Goal: Task Accomplishment & Management: Manage account settings

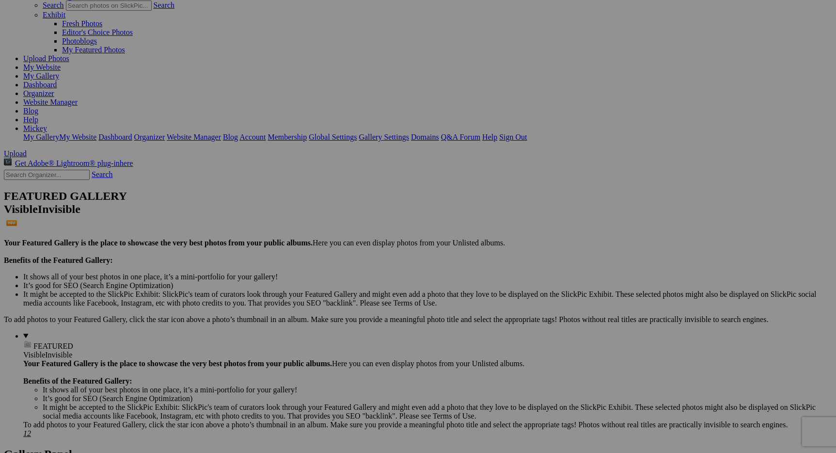
scroll to position [73, 0]
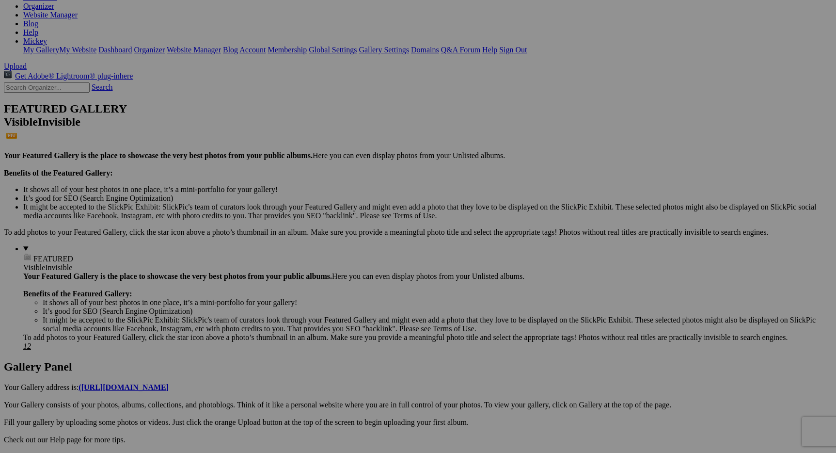
scroll to position [165, 0]
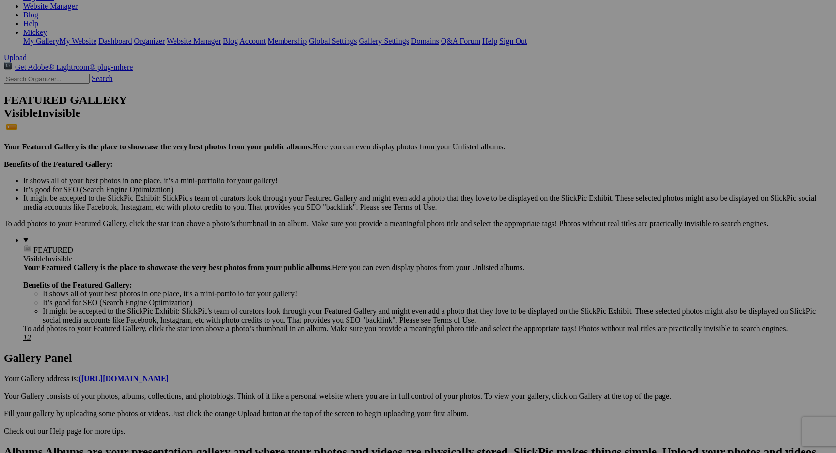
drag, startPoint x: 148, startPoint y: 256, endPoint x: 148, endPoint y: 262, distance: 5.8
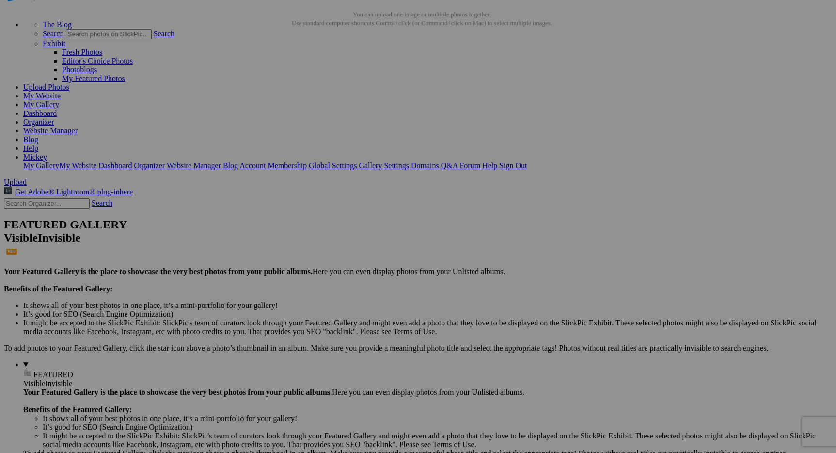
scroll to position [37, 0]
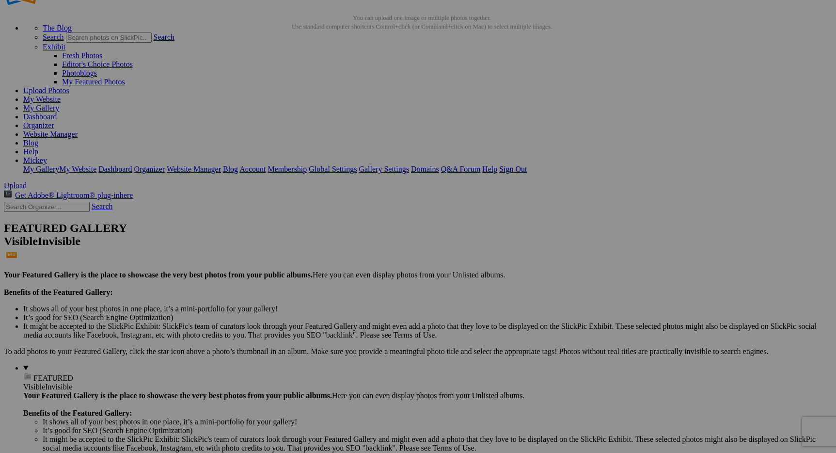
type input "Don_Garland"
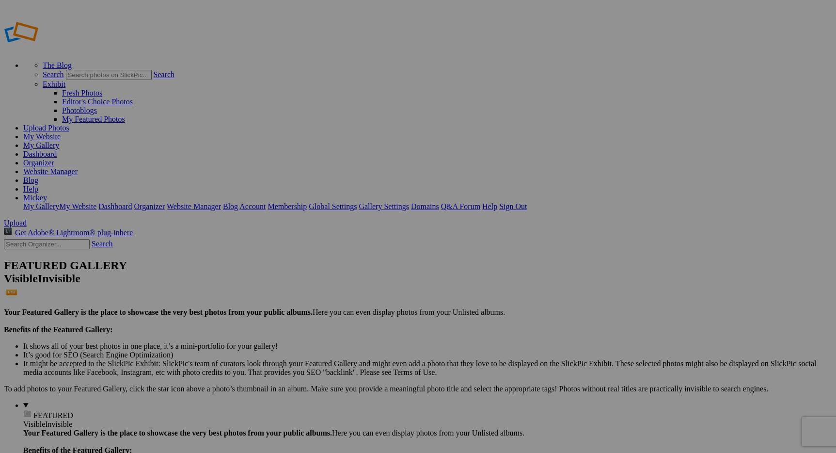
scroll to position [37, 0]
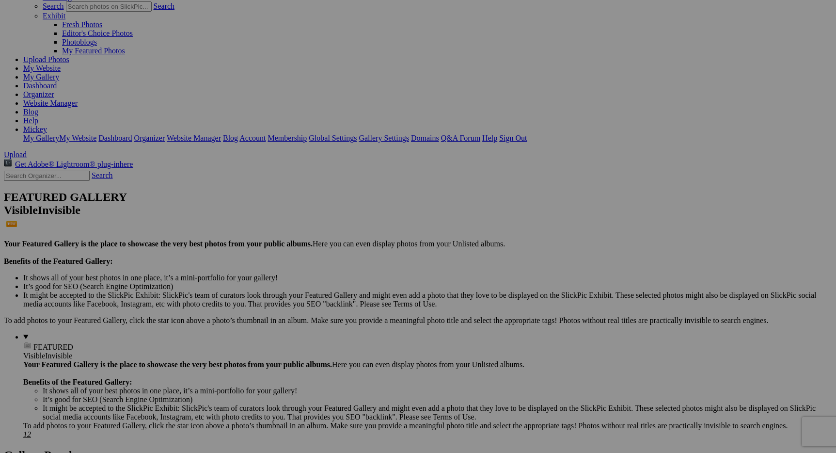
scroll to position [69, 0]
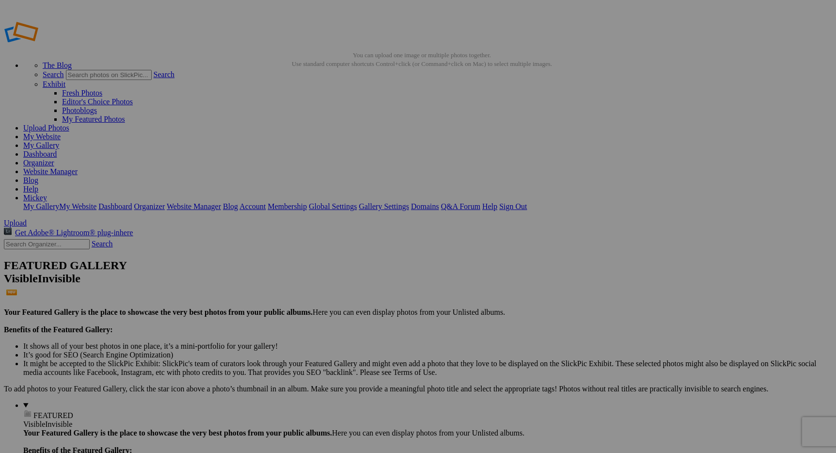
type input "[PERSON_NAME]"
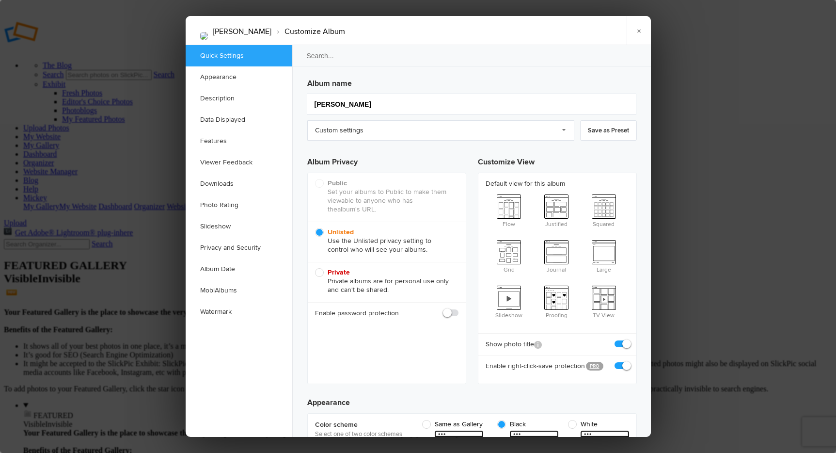
drag, startPoint x: 636, startPoint y: 29, endPoint x: 623, endPoint y: 30, distance: 12.6
click at [634, 29] on link "×" at bounding box center [639, 30] width 24 height 29
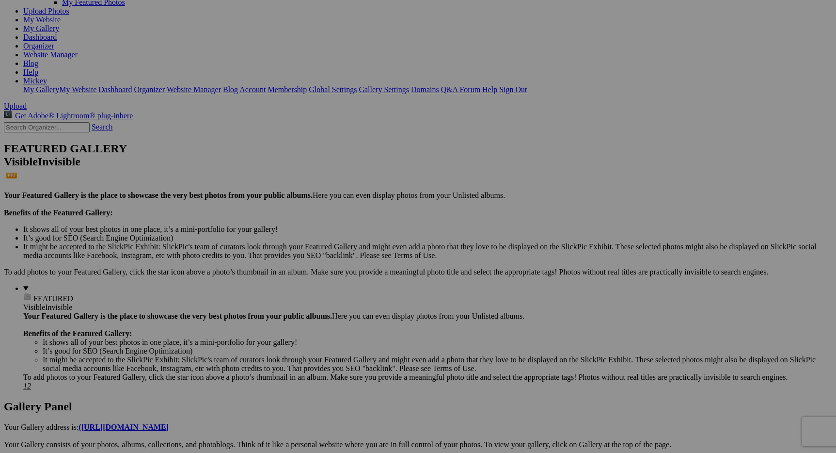
scroll to position [118, 0]
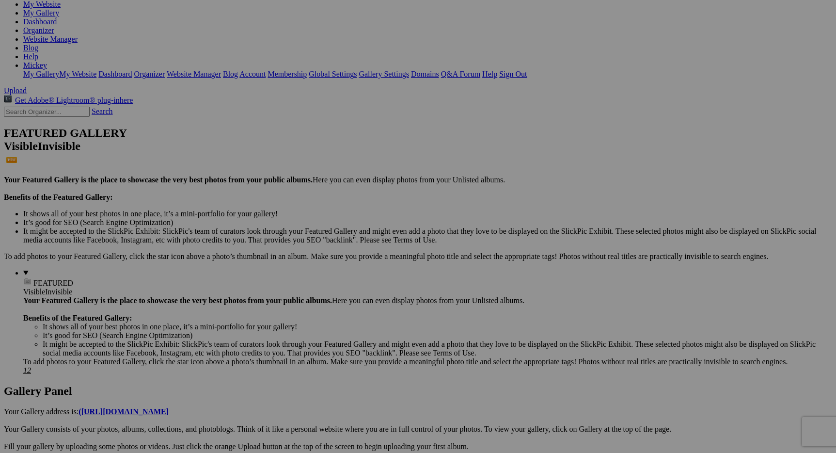
scroll to position [134, 0]
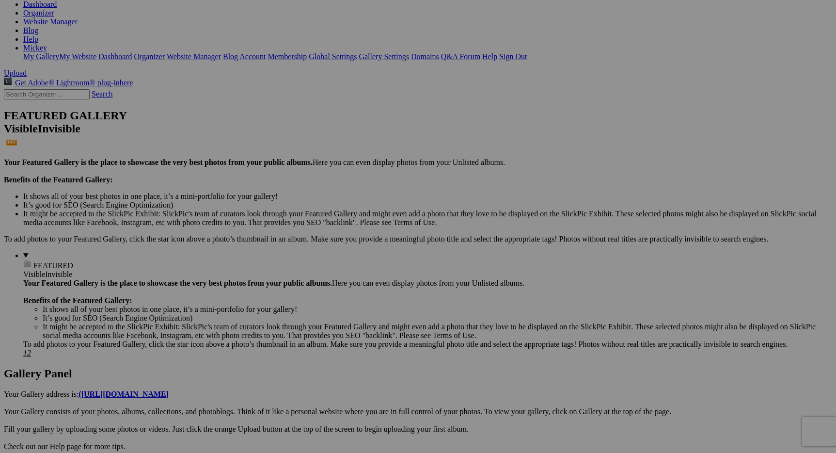
scroll to position [172, 0]
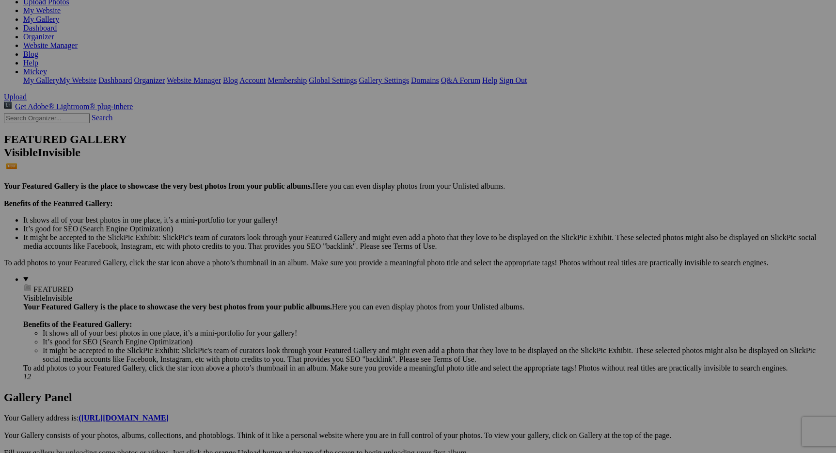
scroll to position [168, 0]
